Goal: Information Seeking & Learning: Learn about a topic

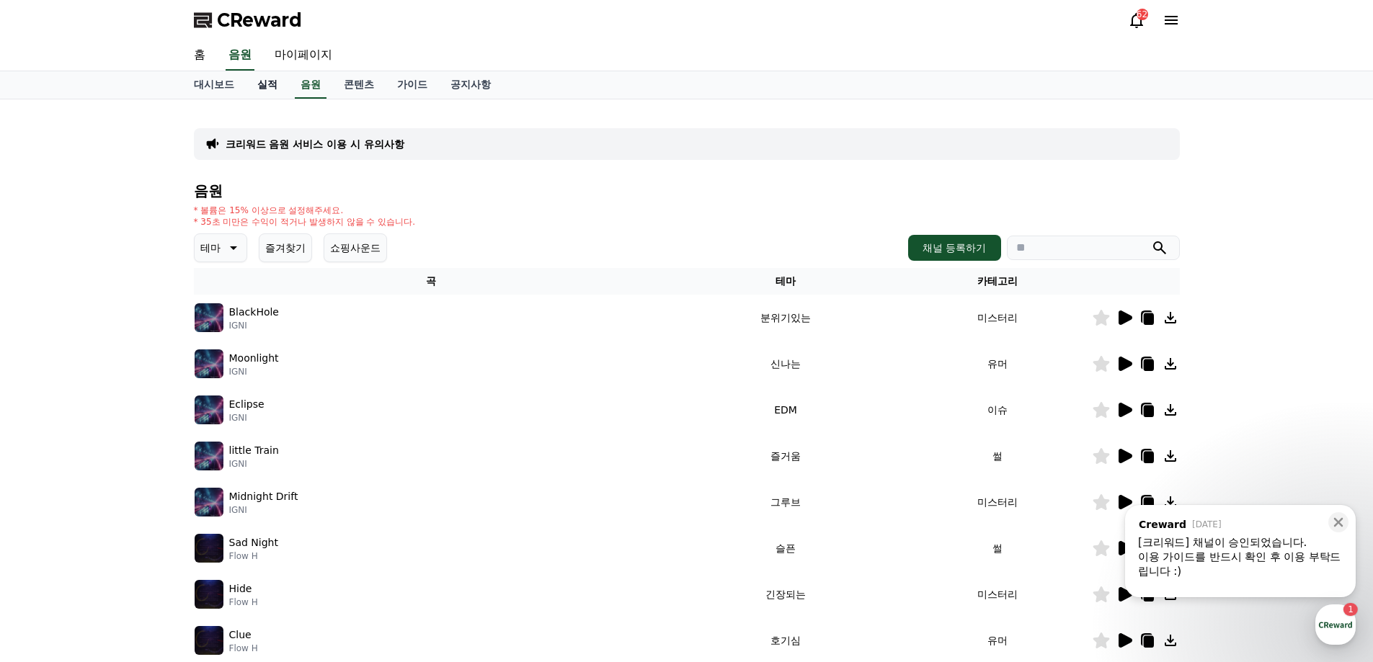
click at [273, 83] on link "실적" at bounding box center [267, 84] width 43 height 27
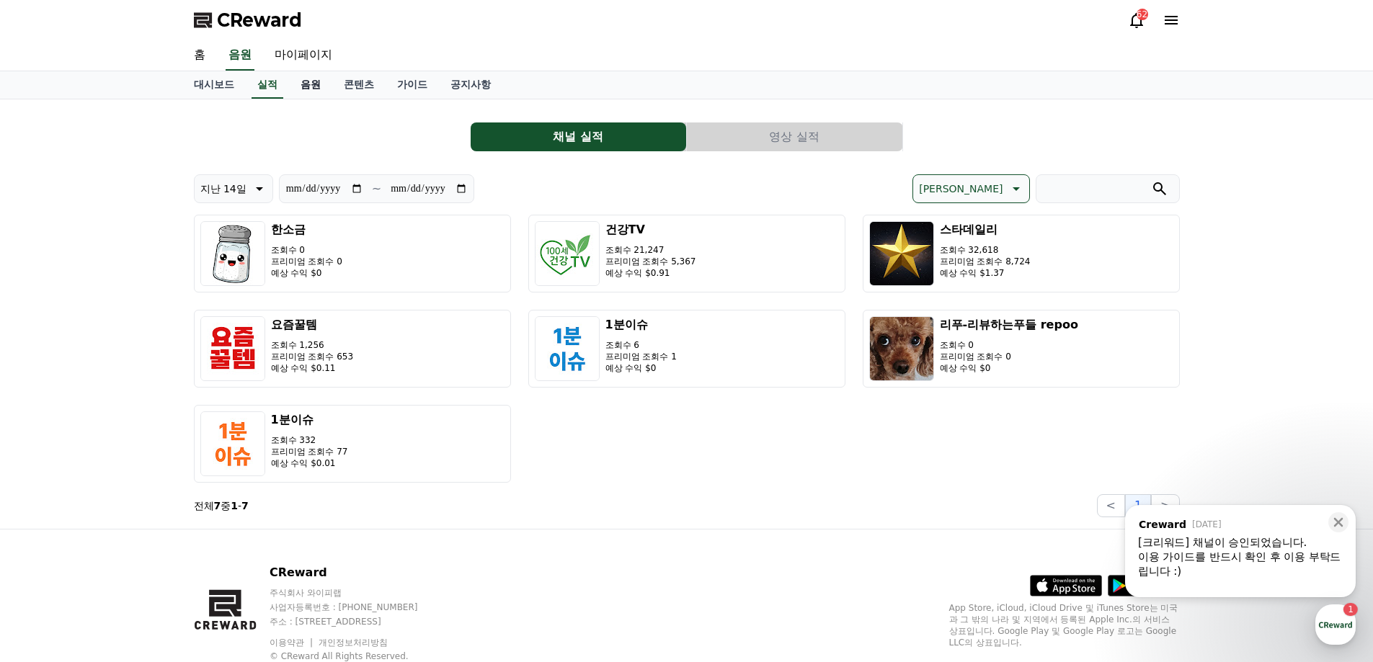
click at [313, 87] on link "음원" at bounding box center [310, 84] width 43 height 27
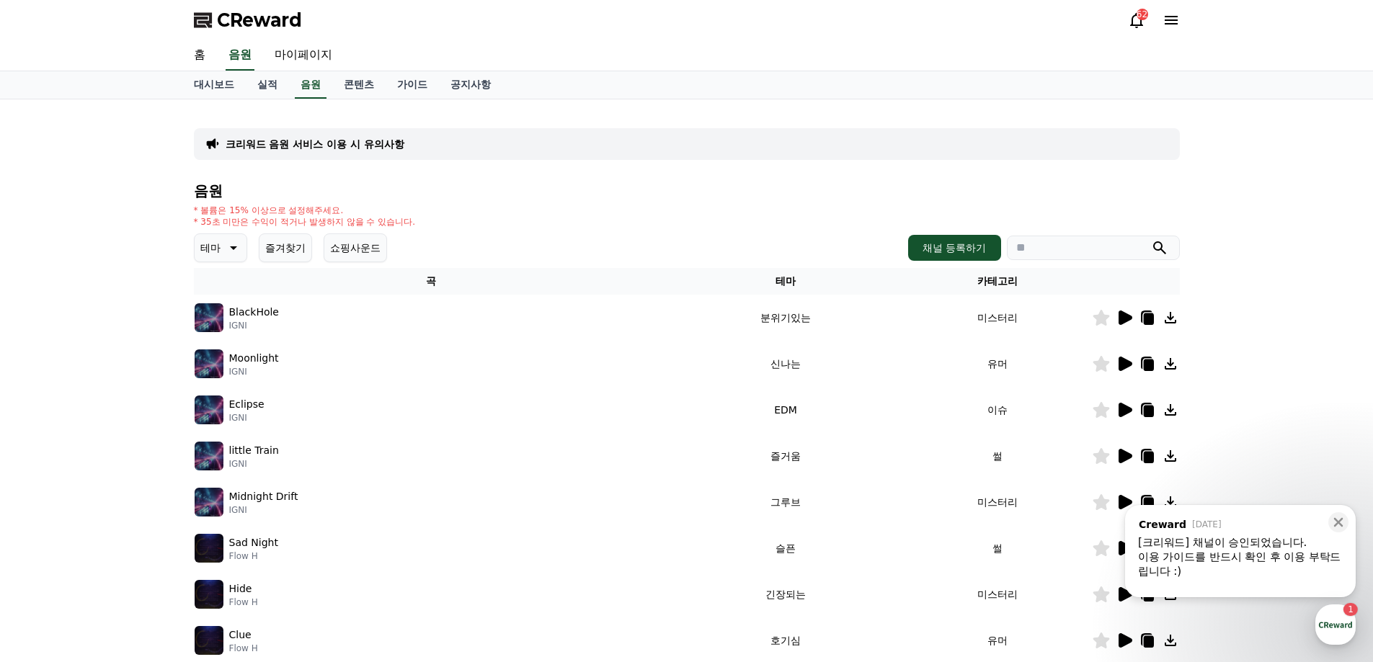
click at [368, 241] on button "쇼핑사운드" at bounding box center [355, 247] width 63 height 29
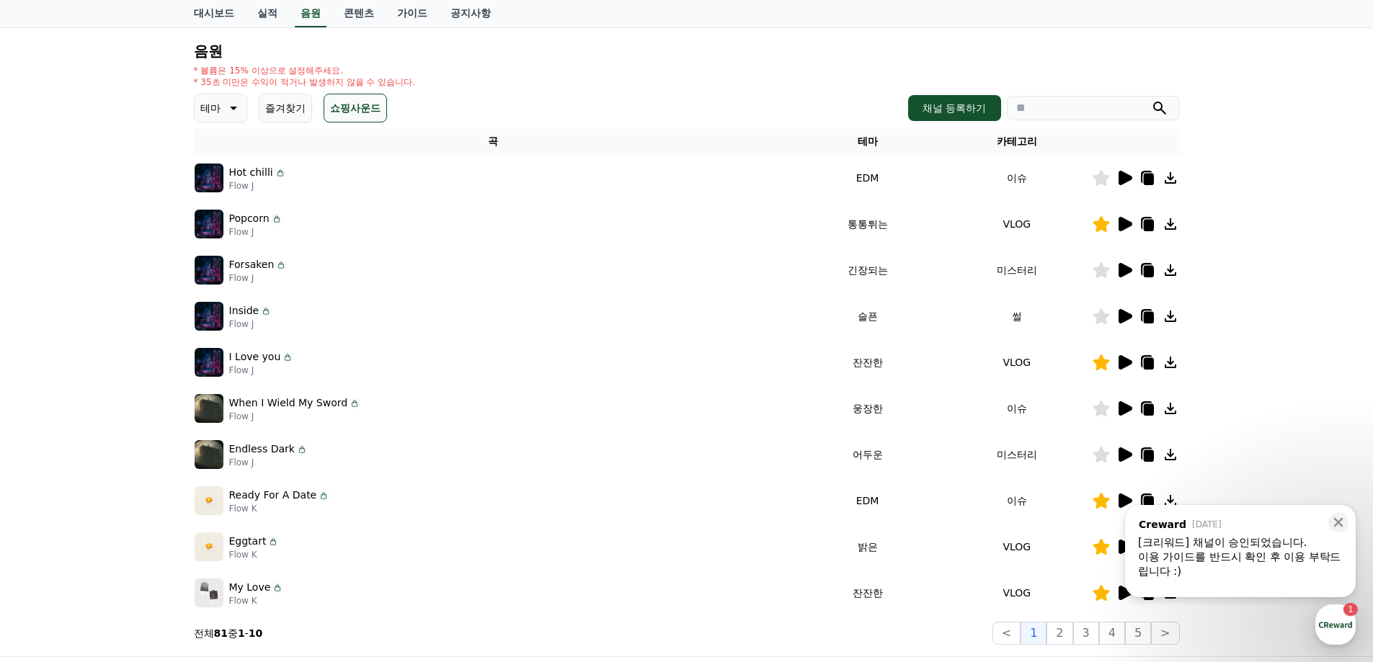
scroll to position [144, 0]
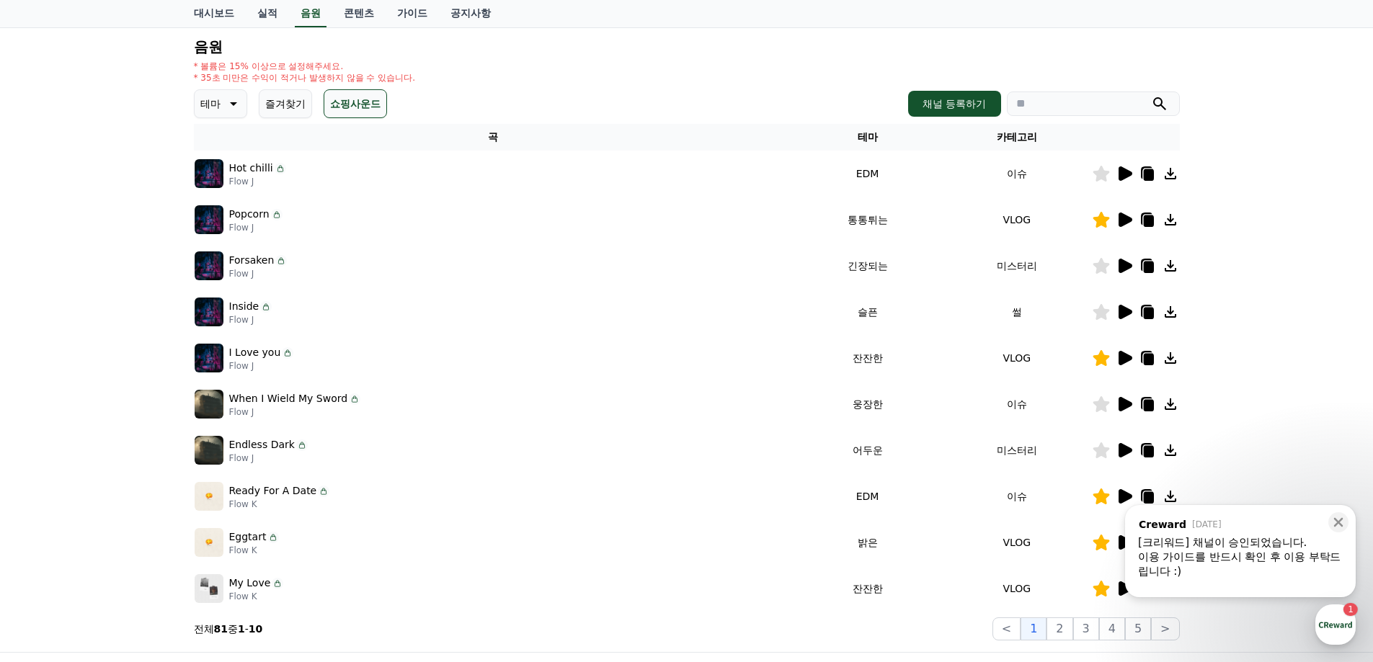
click at [1126, 263] on icon at bounding box center [1125, 266] width 14 height 14
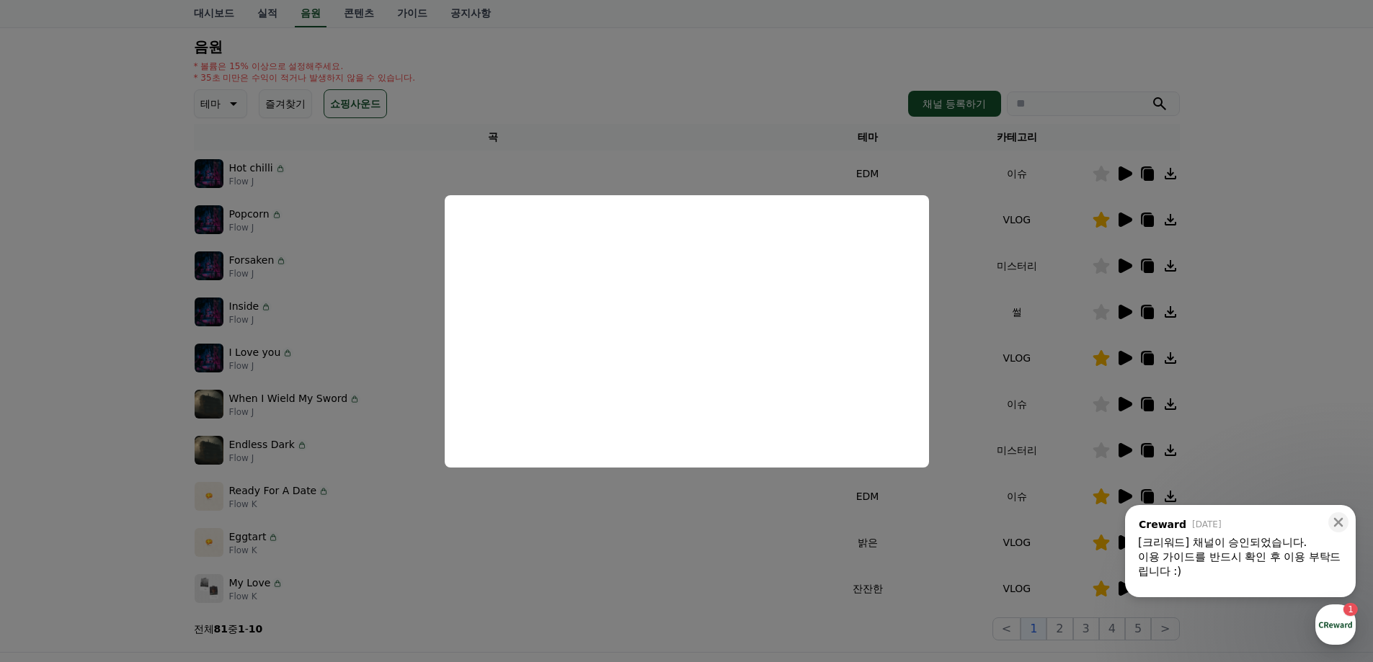
click at [947, 249] on button "close modal" at bounding box center [686, 331] width 1373 height 662
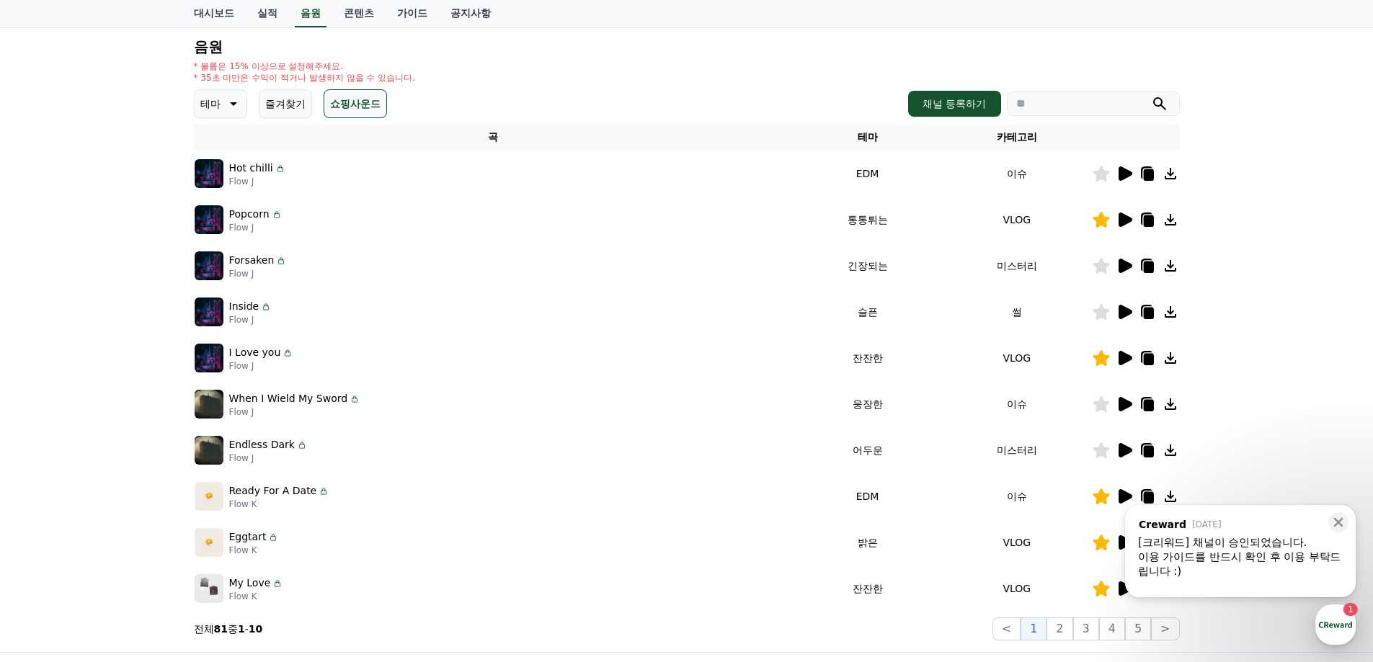
click at [339, 106] on button "쇼핑사운드" at bounding box center [355, 103] width 63 height 29
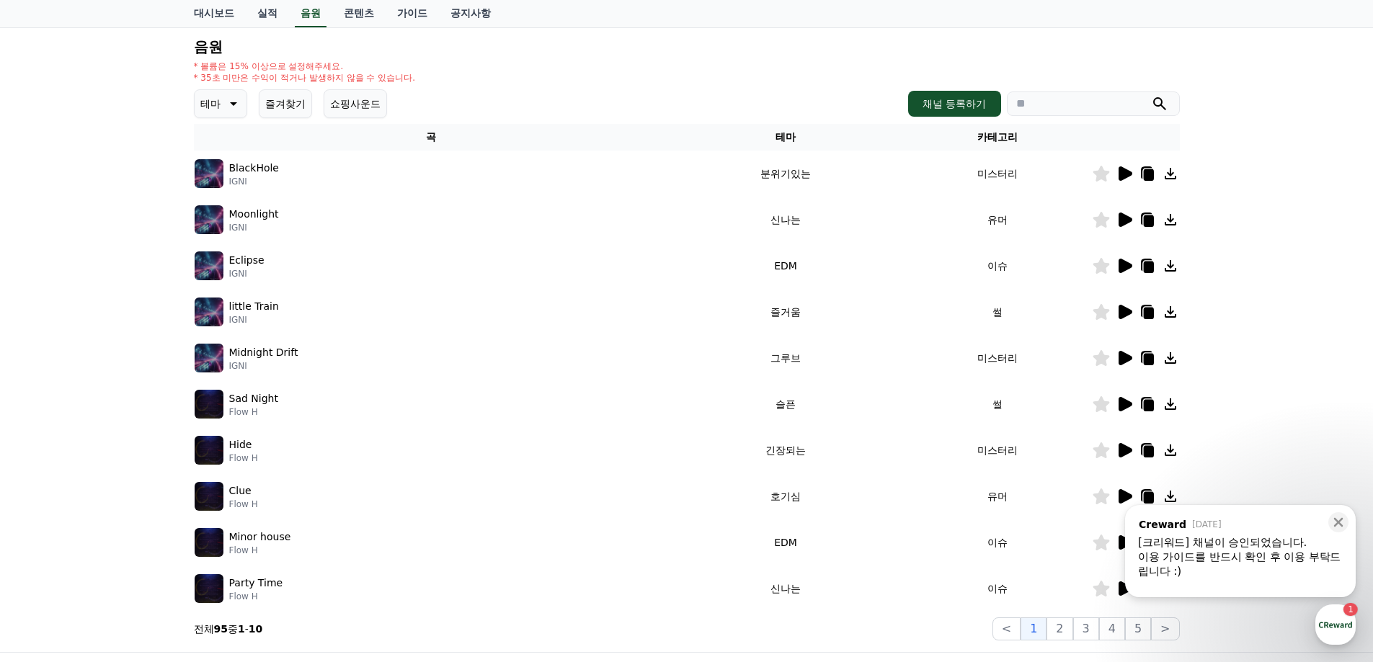
click at [270, 109] on button "즐겨찾기" at bounding box center [285, 103] width 53 height 29
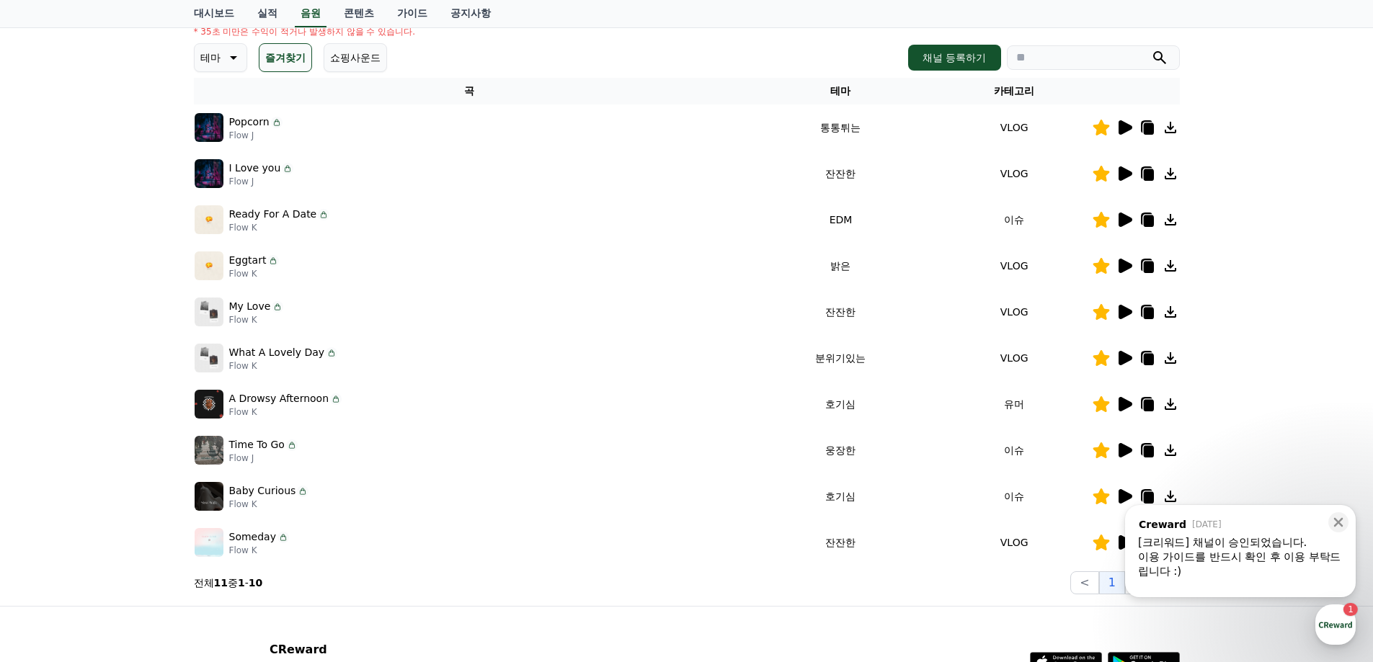
scroll to position [216, 0]
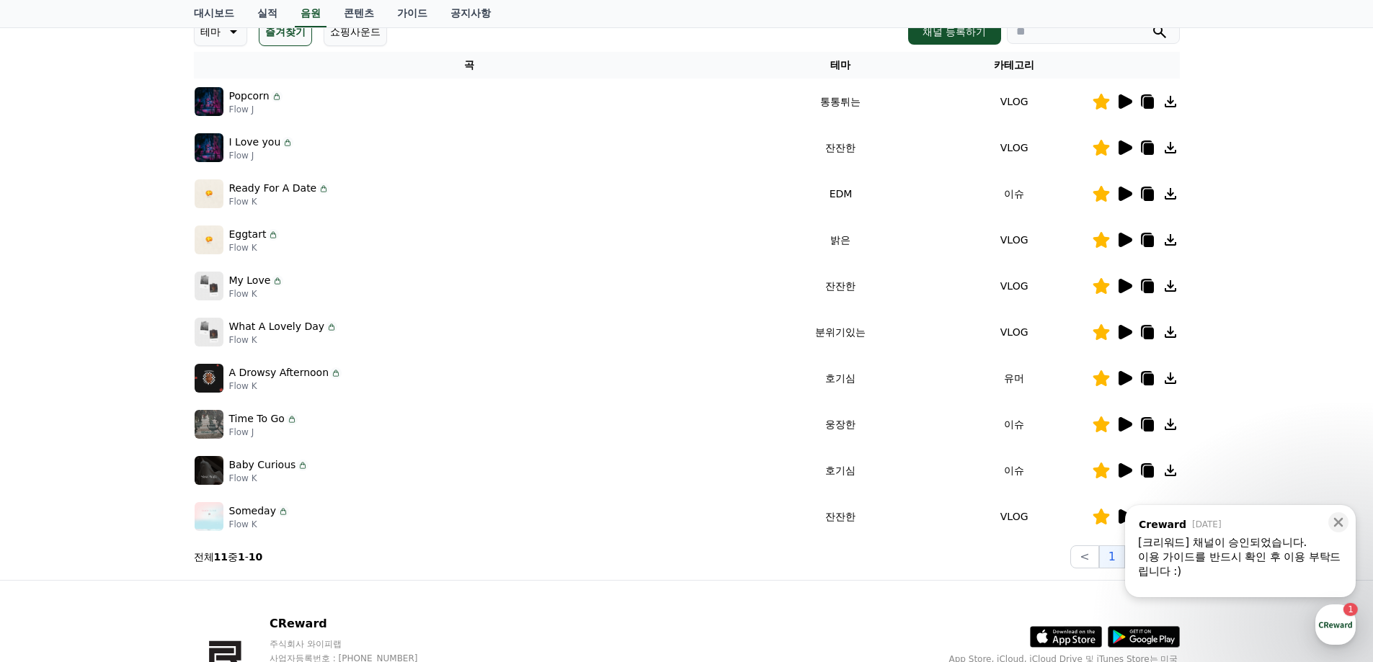
click at [1120, 334] on icon at bounding box center [1125, 332] width 14 height 14
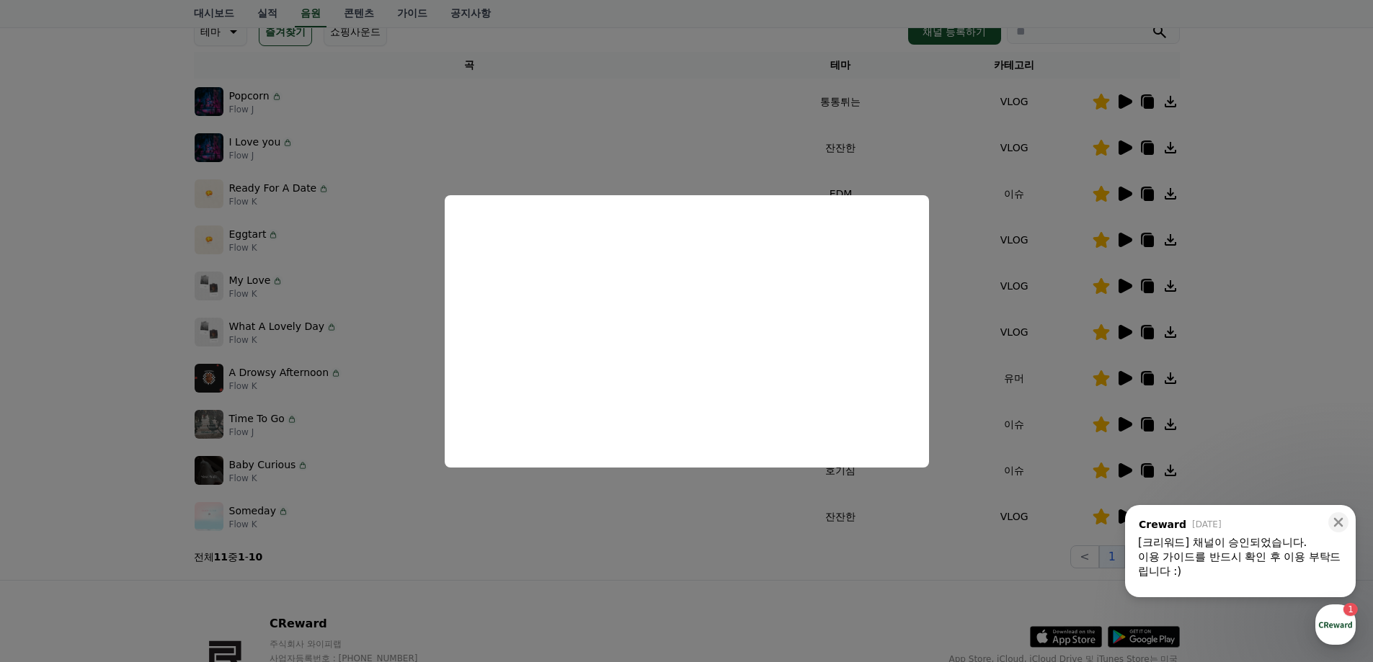
click at [988, 318] on button "close modal" at bounding box center [686, 331] width 1373 height 662
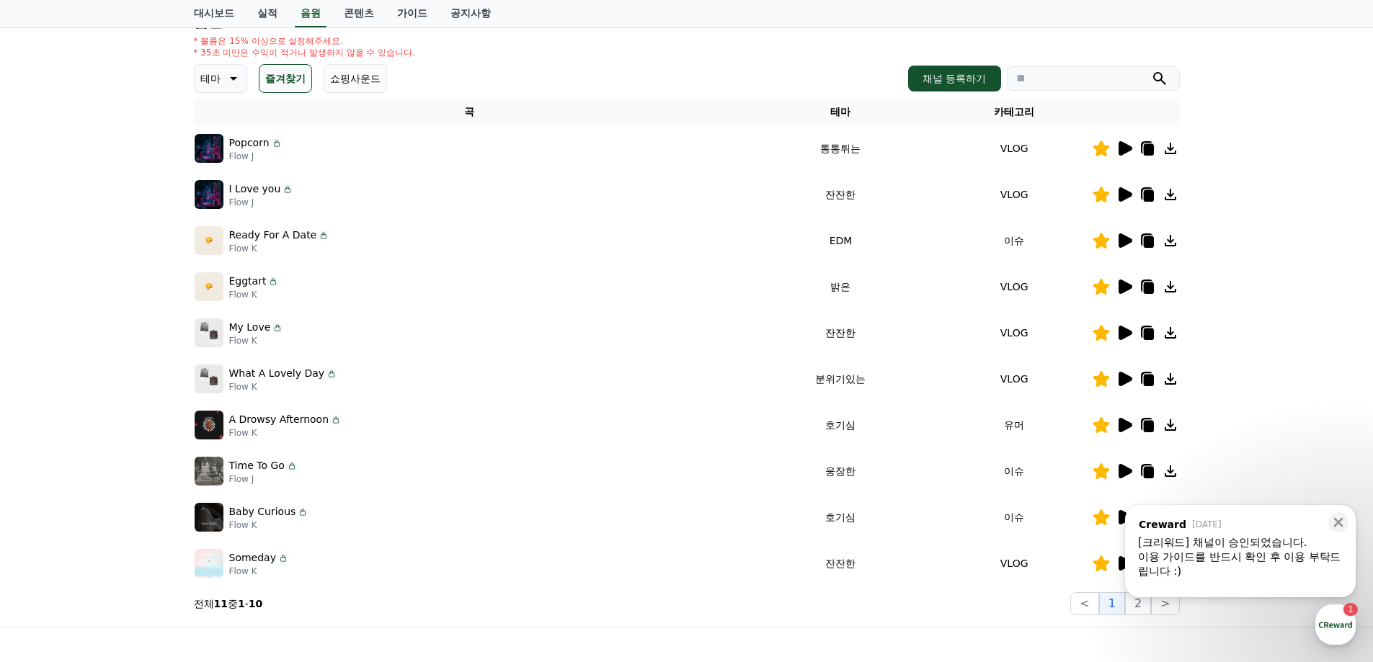
scroll to position [144, 0]
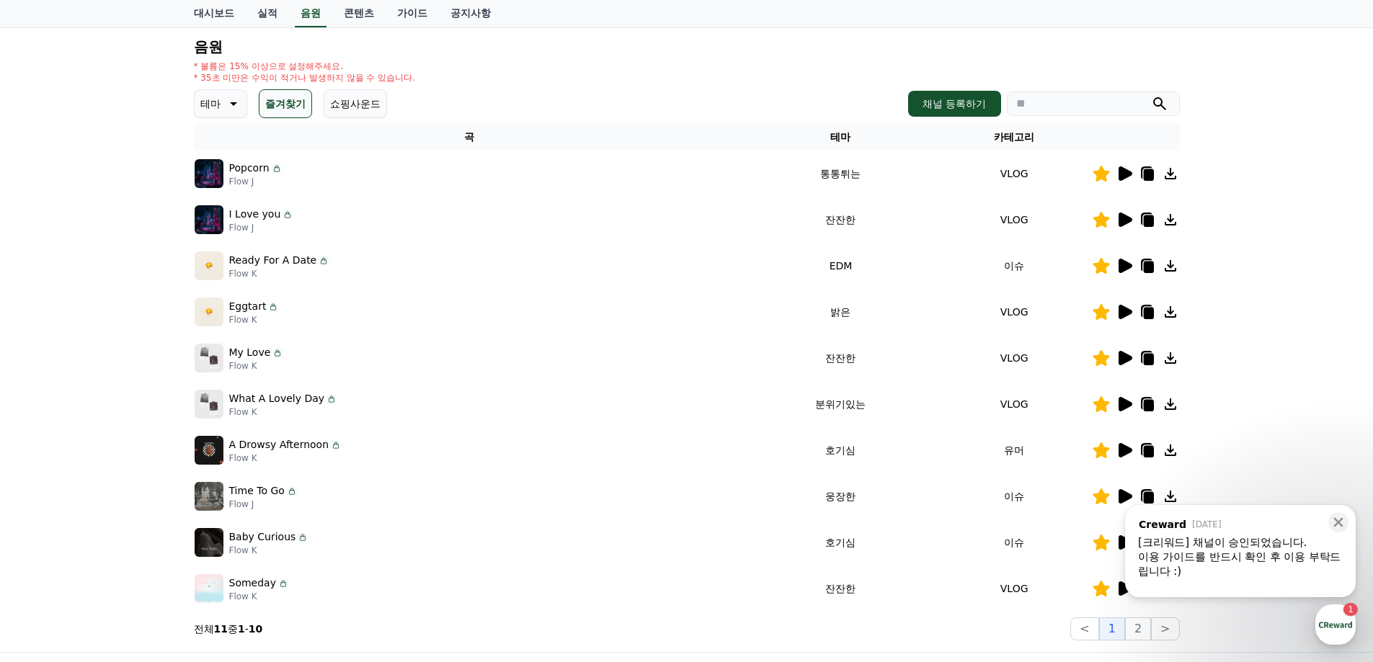
click at [284, 105] on button "즐겨찾기" at bounding box center [285, 103] width 53 height 29
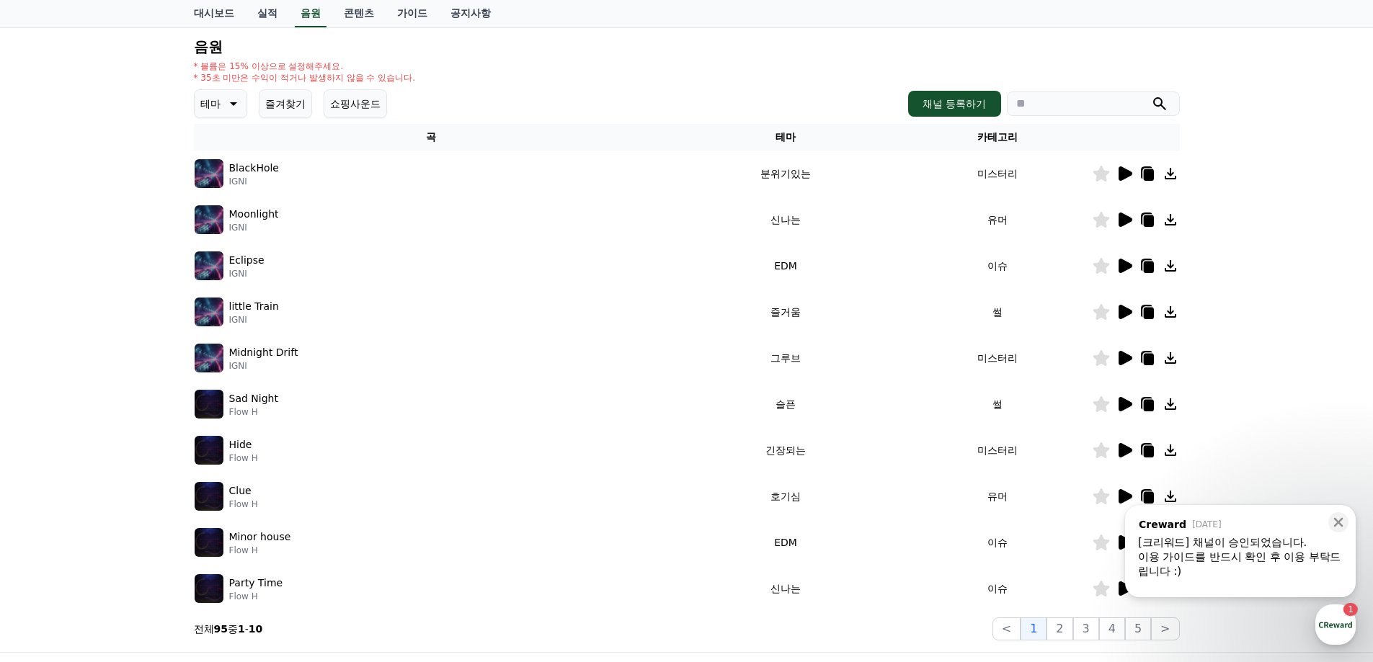
click at [208, 107] on p "테마" at bounding box center [210, 104] width 20 height 20
click at [221, 190] on button "반전" at bounding box center [212, 188] width 32 height 32
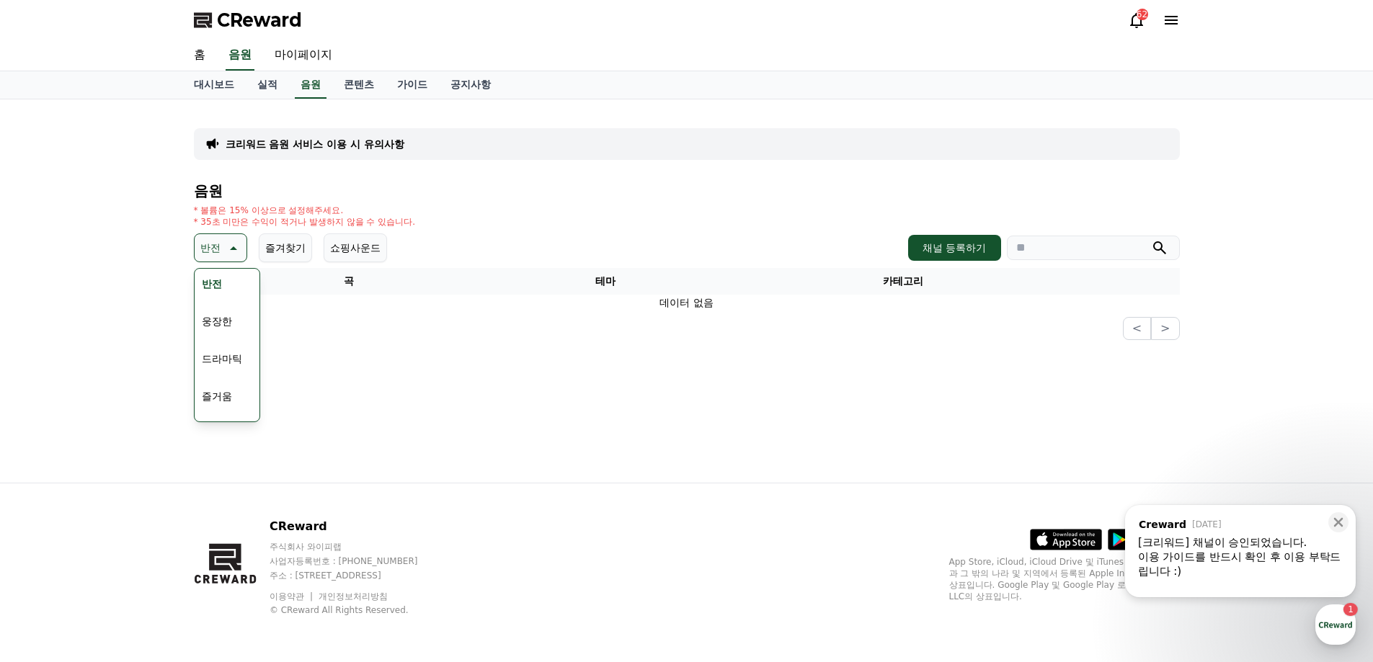
scroll to position [288, 0]
click at [222, 294] on button "웅장한" at bounding box center [217, 298] width 42 height 32
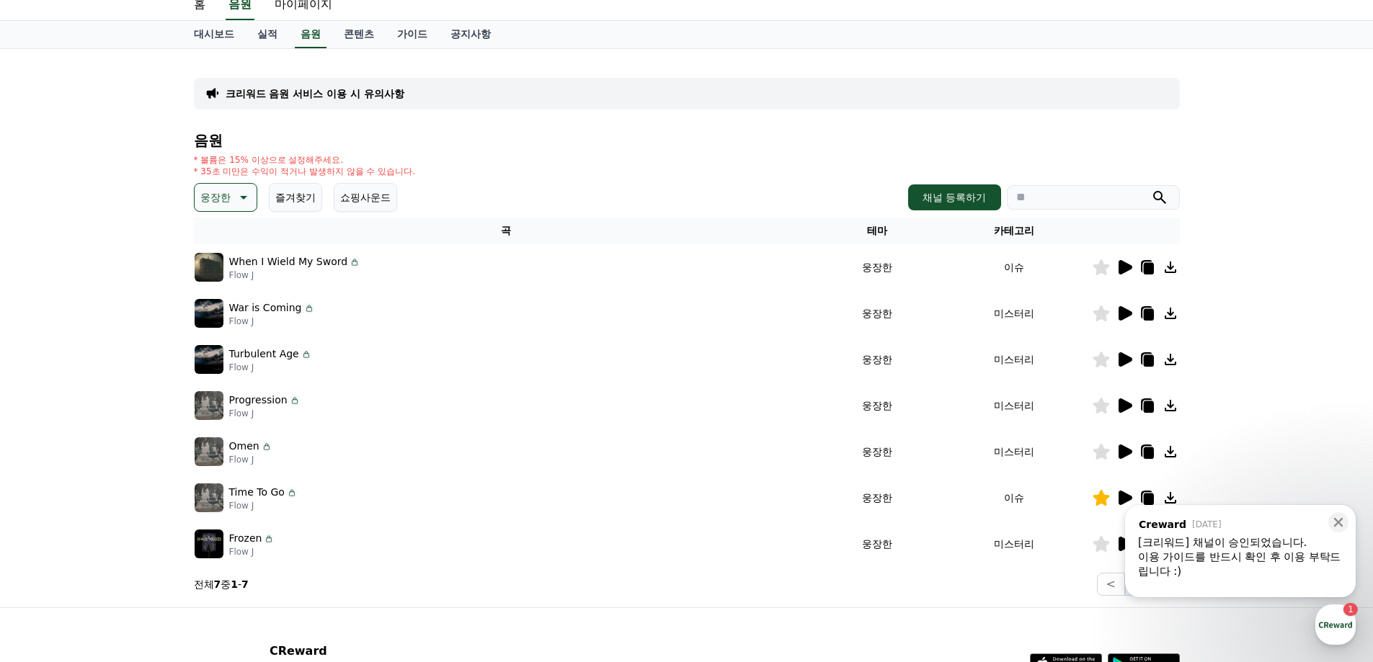
scroll to position [72, 0]
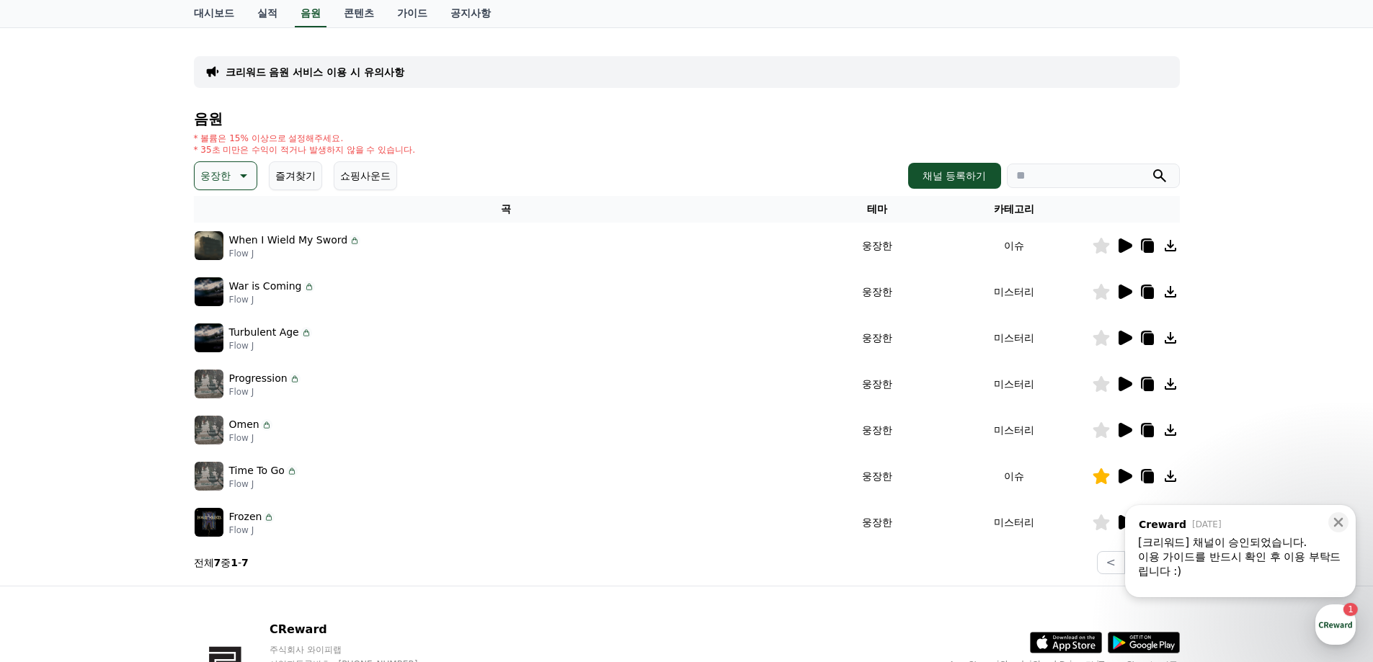
click at [1118, 253] on icon at bounding box center [1123, 245] width 17 height 17
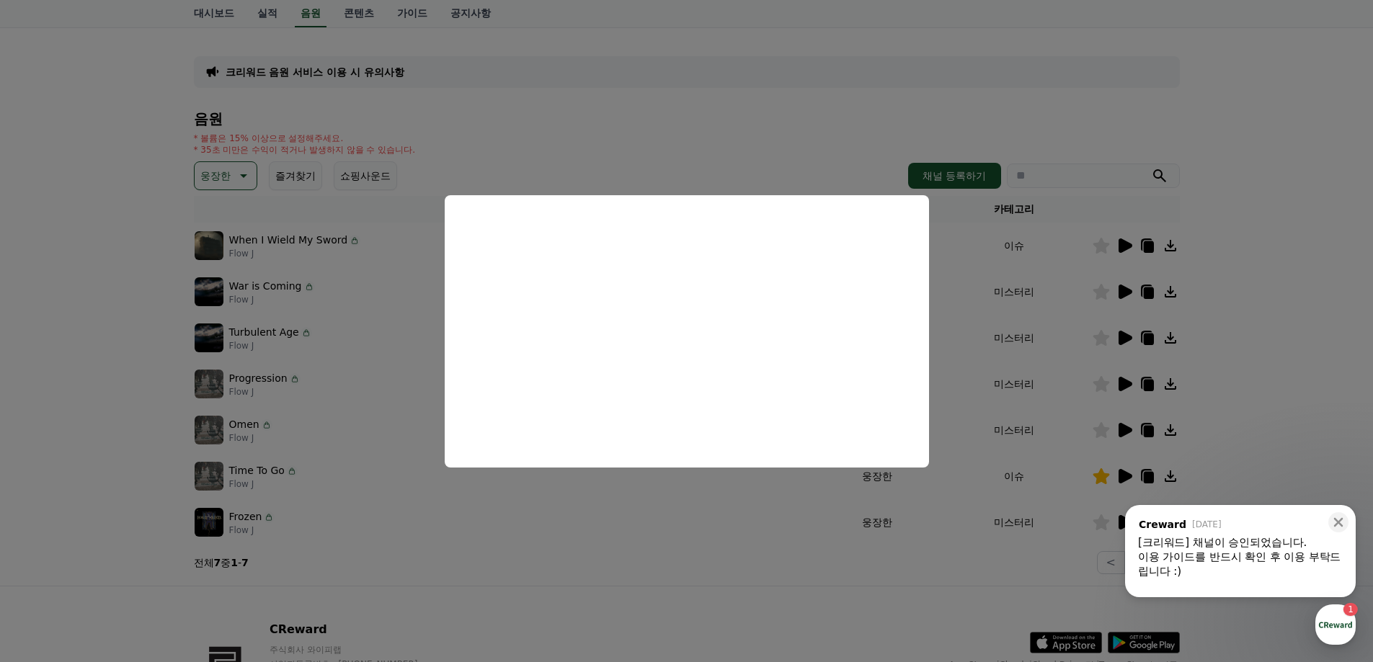
click at [795, 548] on button "close modal" at bounding box center [686, 331] width 1373 height 662
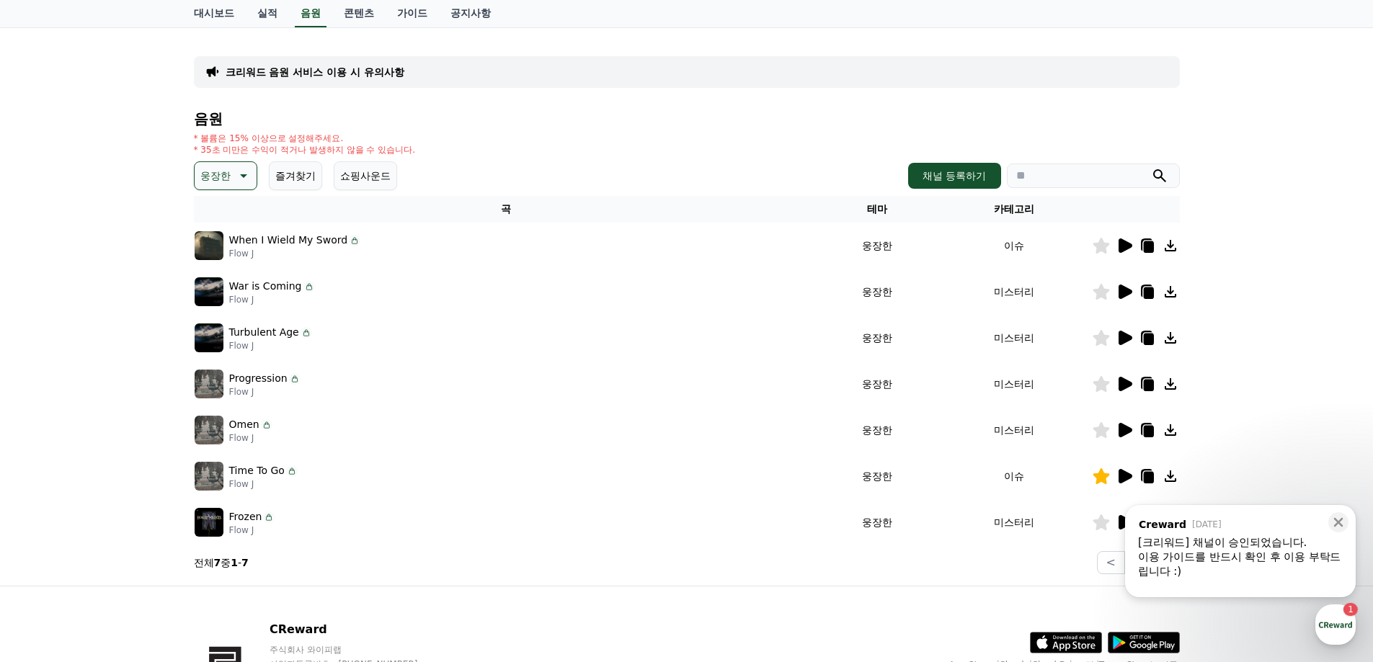
click at [1127, 478] on icon at bounding box center [1125, 476] width 14 height 14
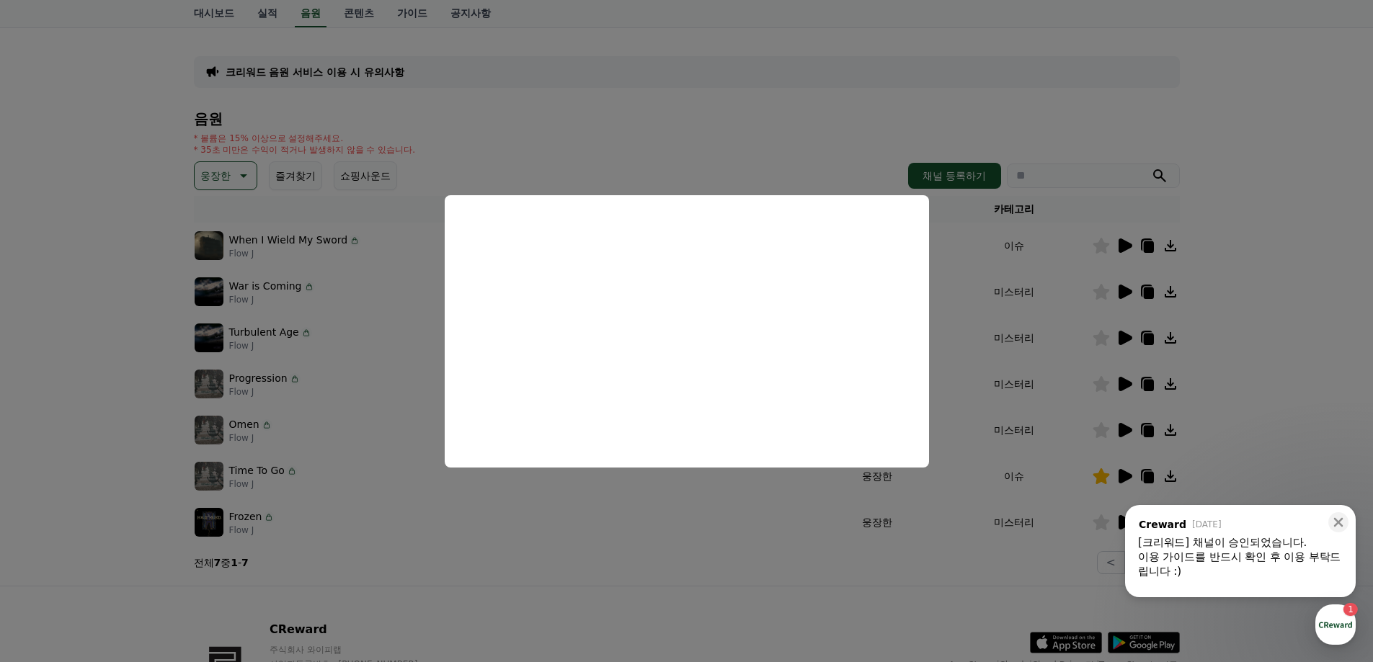
drag, startPoint x: 703, startPoint y: 581, endPoint x: 1066, endPoint y: 471, distance: 379.5
click at [703, 581] on button "close modal" at bounding box center [686, 331] width 1373 height 662
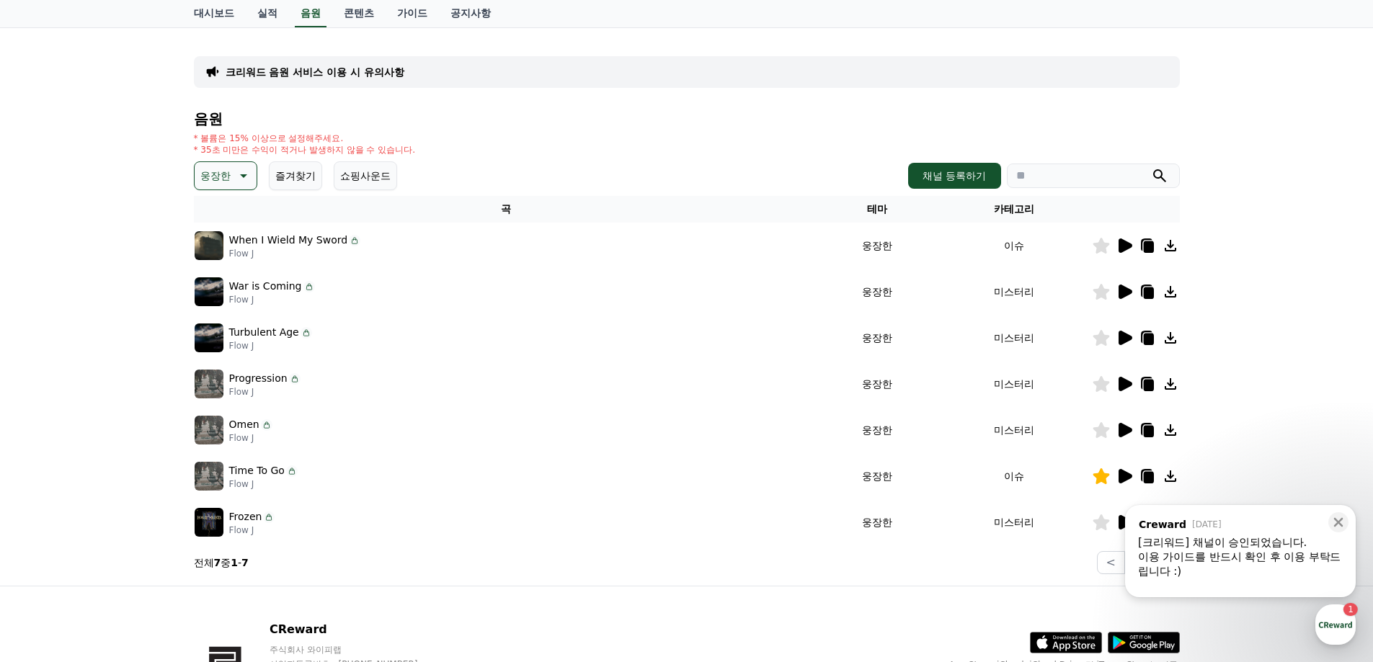
click at [1143, 478] on icon at bounding box center [1147, 476] width 17 height 17
click at [218, 186] on button "웅장한" at bounding box center [225, 175] width 63 height 29
click at [218, 185] on p "웅장한" at bounding box center [215, 176] width 30 height 20
click at [1118, 519] on icon at bounding box center [1123, 522] width 17 height 17
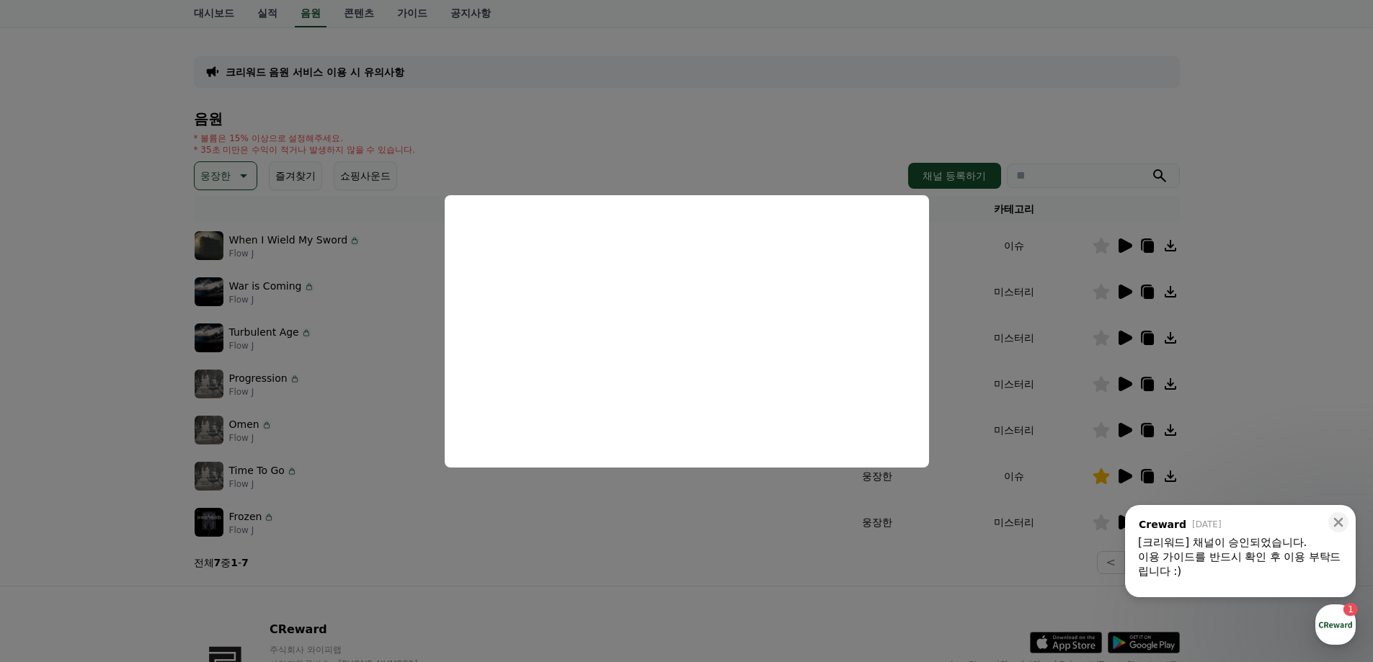
drag, startPoint x: 688, startPoint y: 551, endPoint x: 1120, endPoint y: 404, distance: 456.0
click at [688, 551] on button "close modal" at bounding box center [686, 331] width 1373 height 662
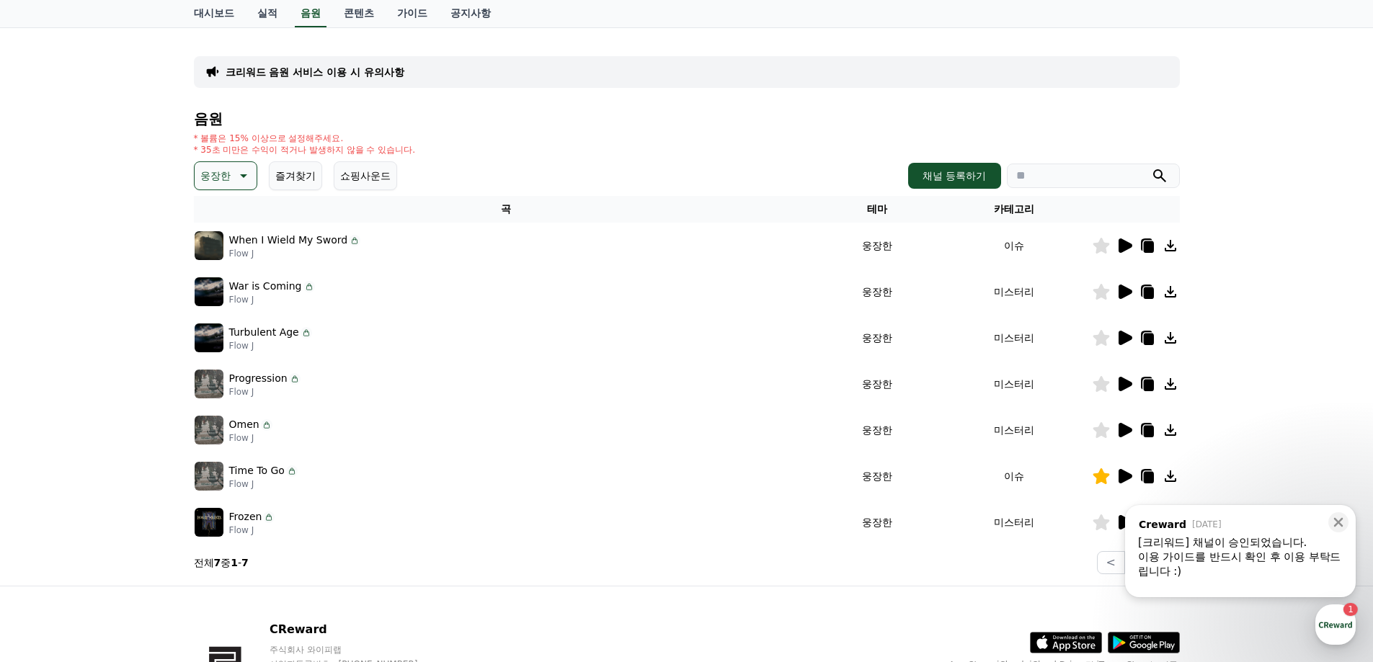
click at [1123, 425] on icon at bounding box center [1125, 430] width 14 height 14
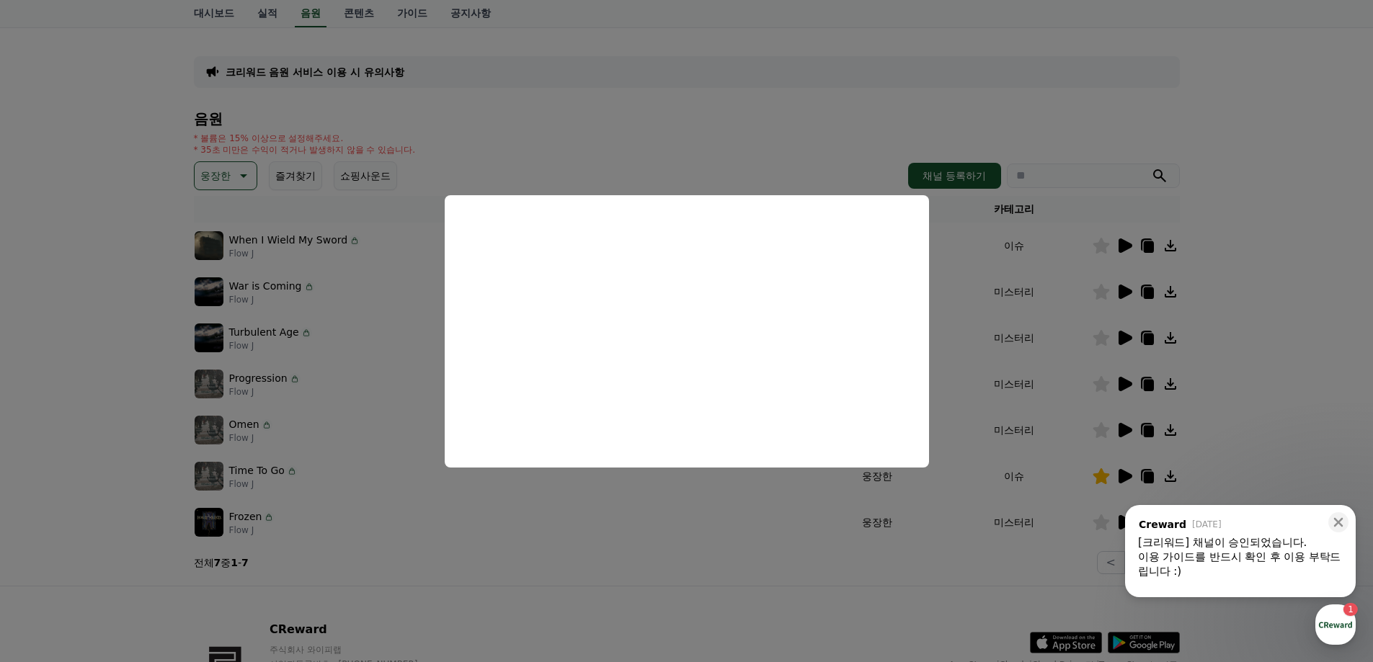
click at [711, 548] on button "close modal" at bounding box center [686, 331] width 1373 height 662
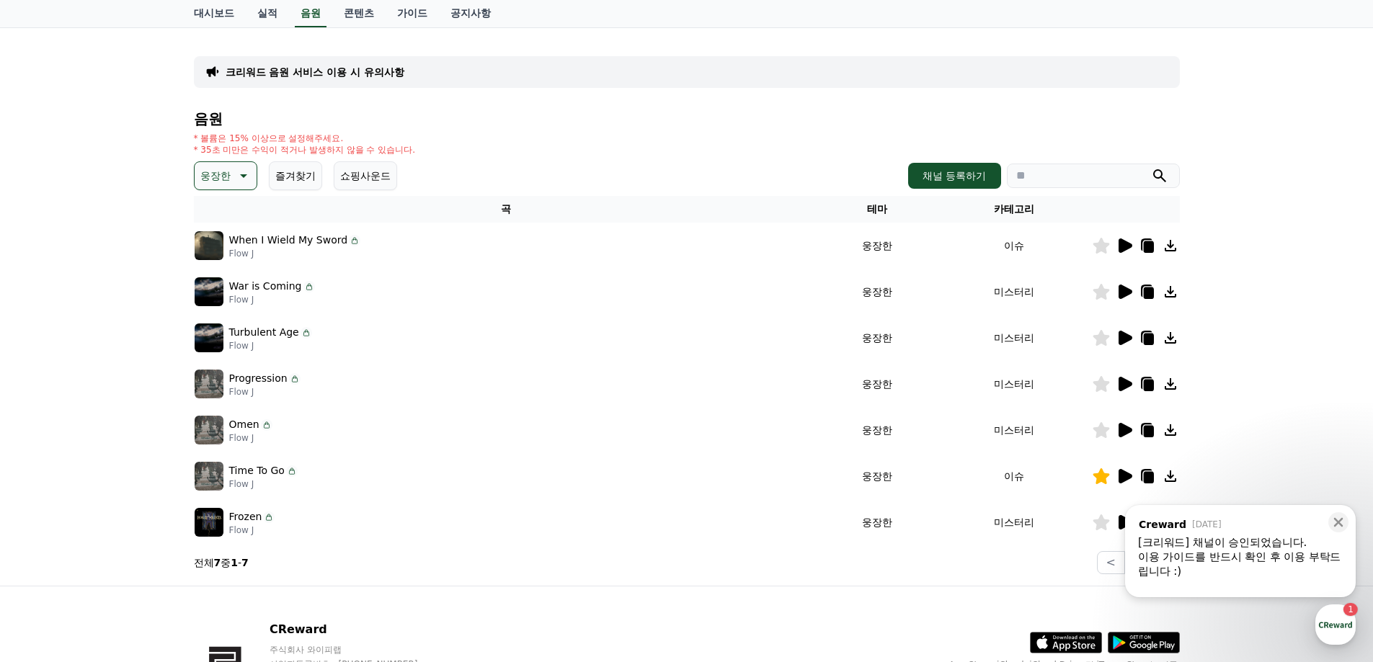
click at [1102, 427] on icon at bounding box center [1100, 430] width 17 height 16
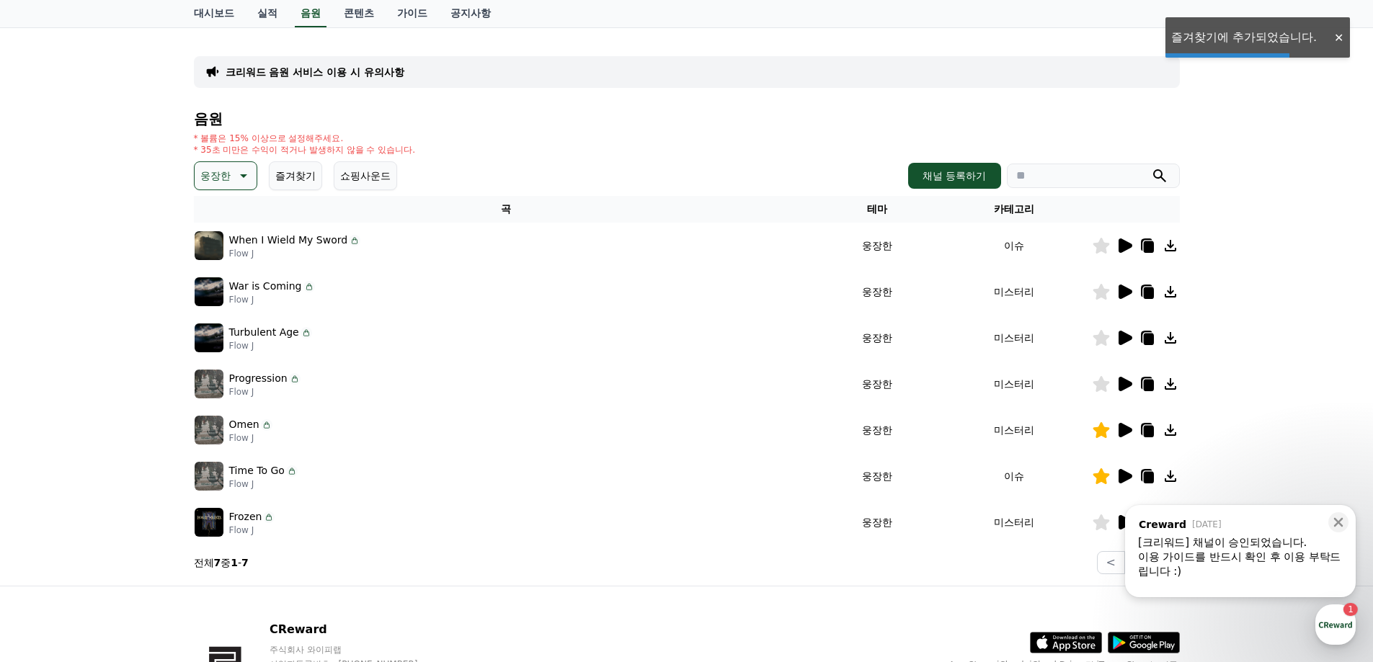
click at [1149, 428] on icon at bounding box center [1148, 432] width 10 height 12
